Goal: Information Seeking & Learning: Check status

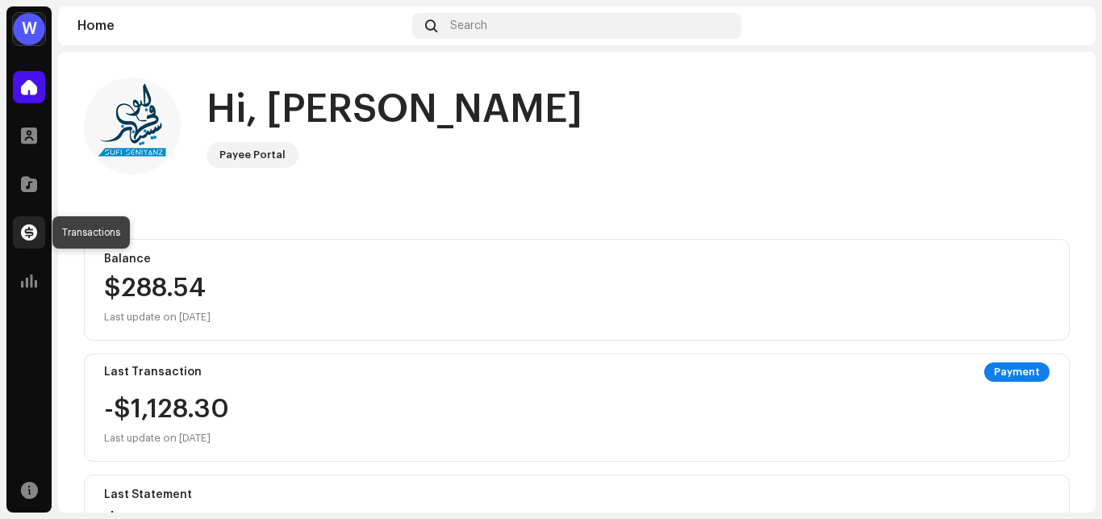
click at [18, 233] on div at bounding box center [29, 232] width 32 height 32
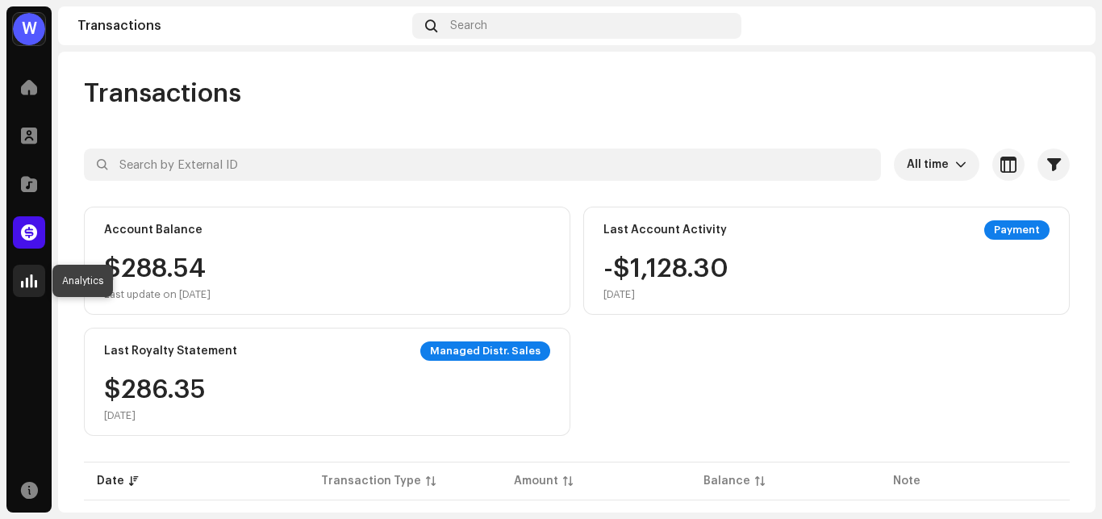
click at [32, 295] on div at bounding box center [29, 281] width 32 height 32
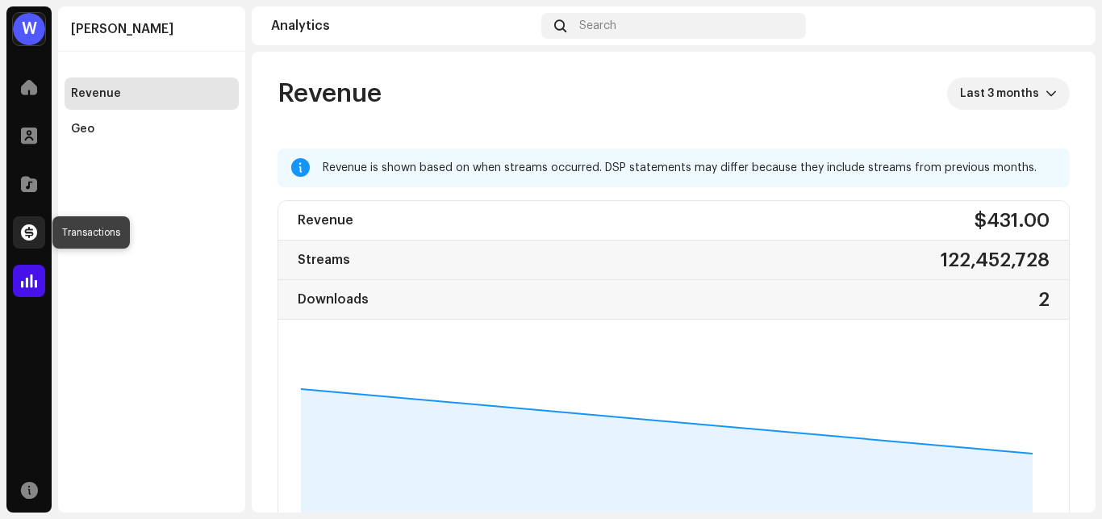
click at [26, 232] on span at bounding box center [29, 232] width 16 height 13
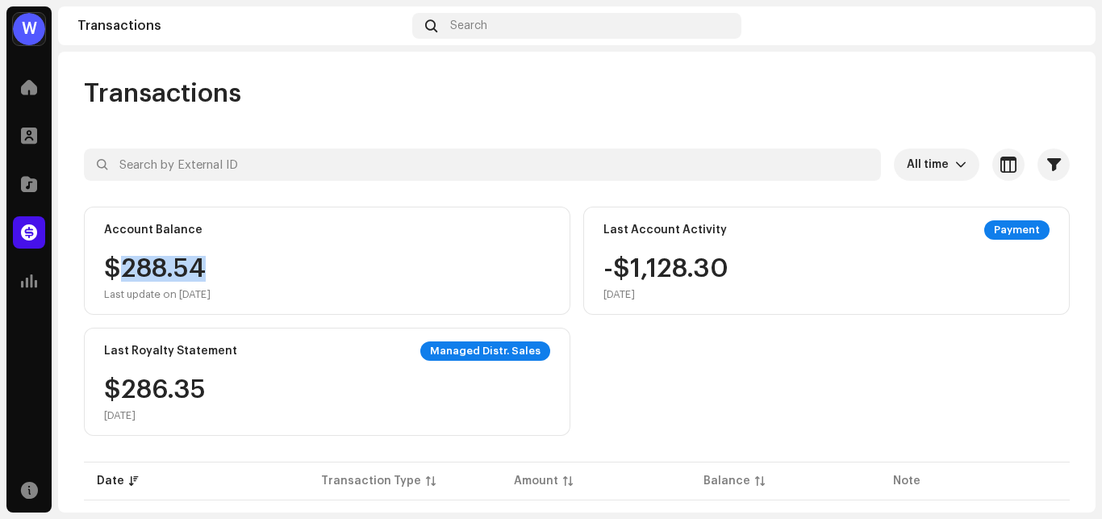
drag, startPoint x: 215, startPoint y: 275, endPoint x: 124, endPoint y: 275, distance: 91.2
click at [124, 275] on div "$288.54 Last update on [DATE]" at bounding box center [157, 278] width 106 height 45
copy div "288.54"
click at [1055, 21] on img at bounding box center [1063, 26] width 26 height 26
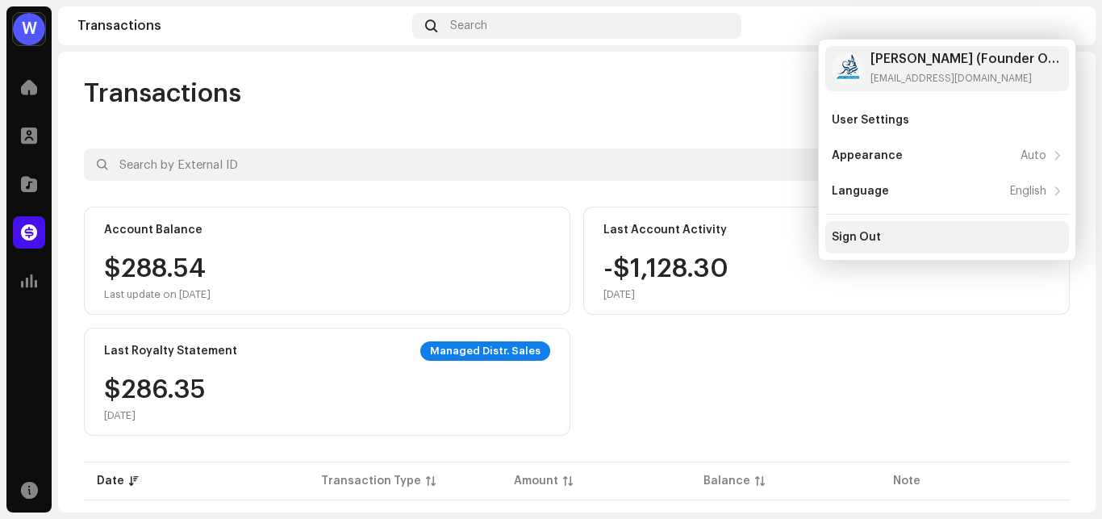
click at [875, 230] on div "Sign Out" at bounding box center [947, 237] width 244 height 32
